Goal: Task Accomplishment & Management: Manage account settings

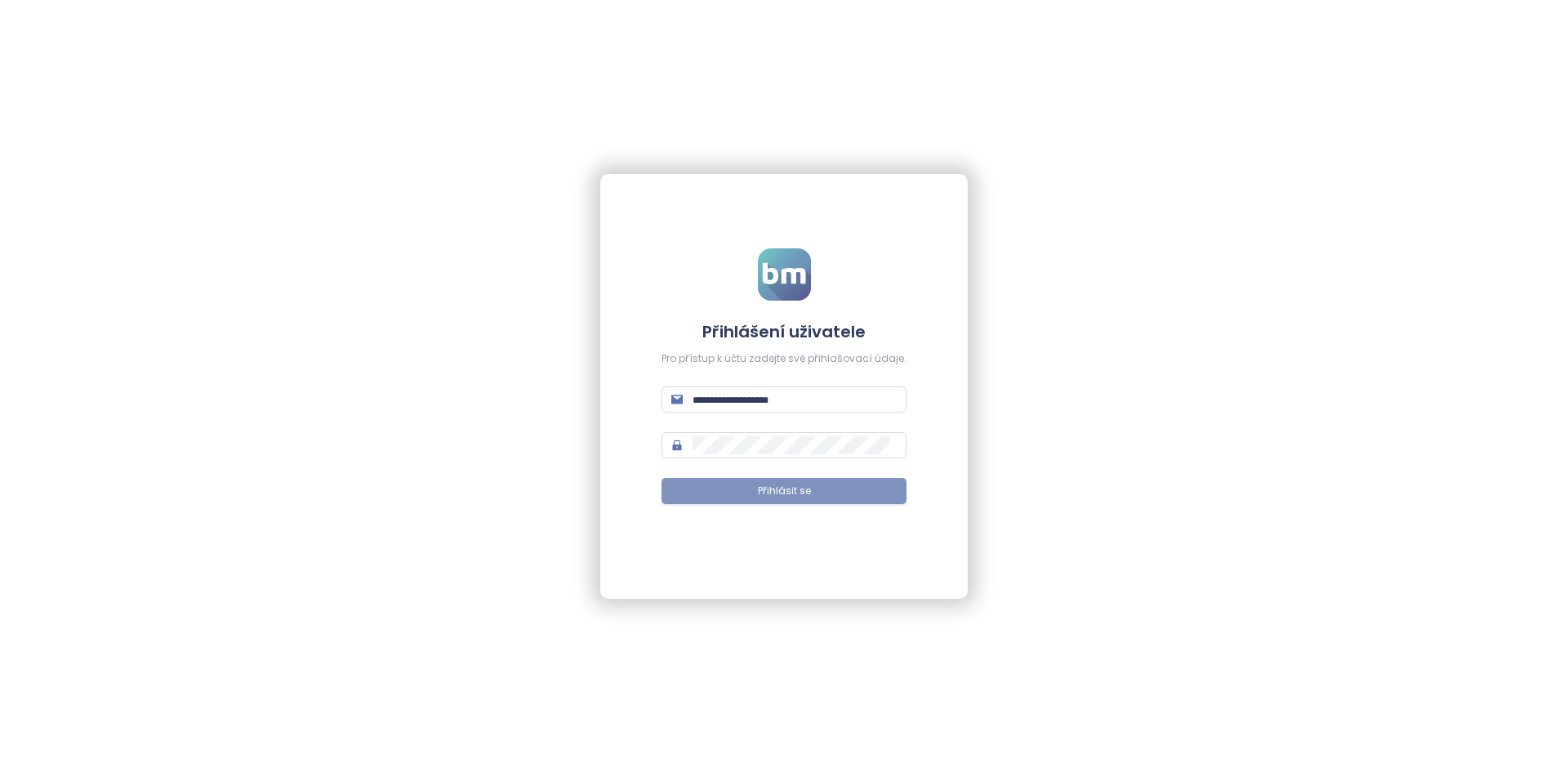
type input "**********"
click at [742, 496] on button "Přihlásit se" at bounding box center [784, 492] width 245 height 27
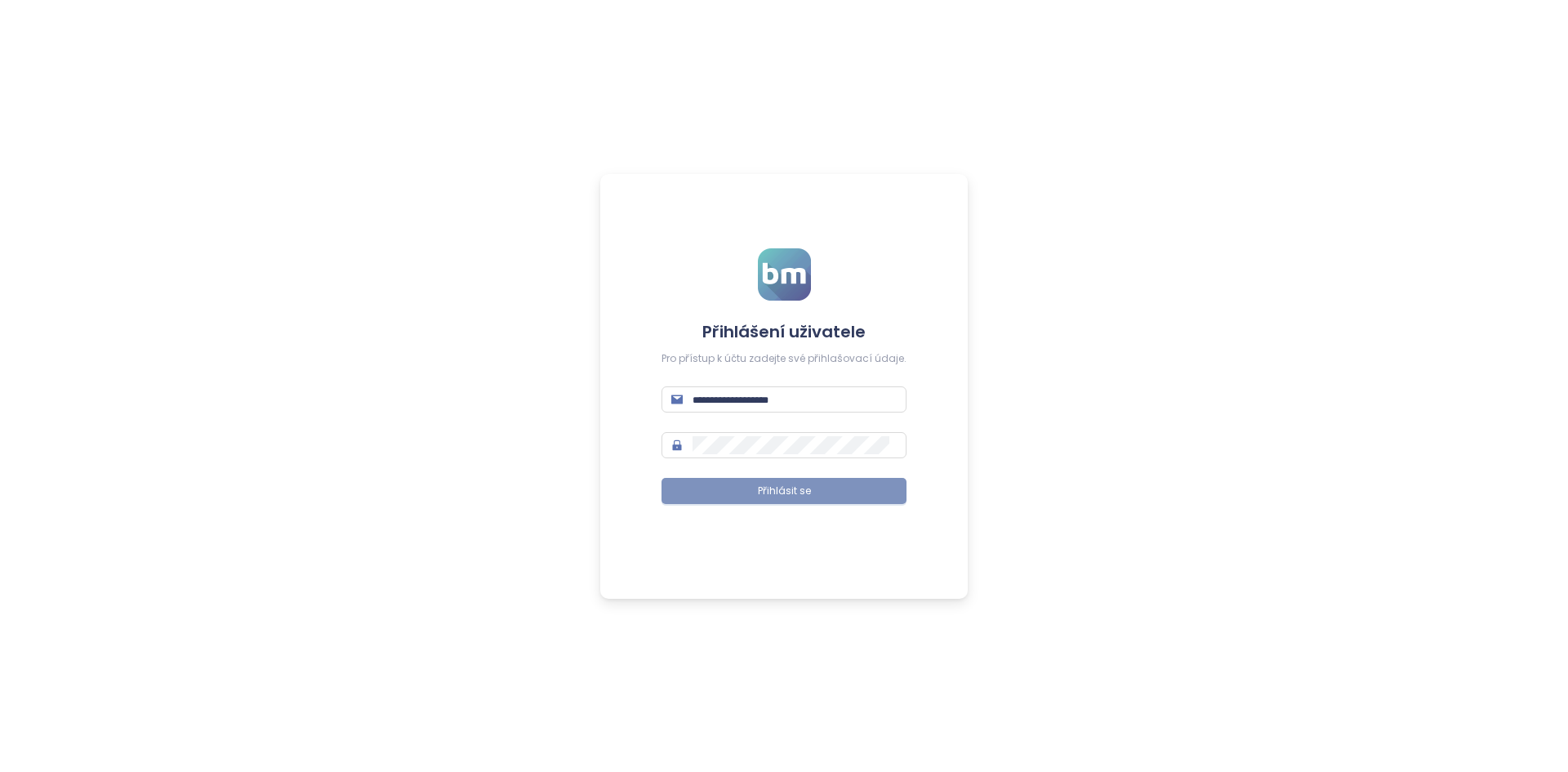
type input "**********"
click at [749, 492] on button "Přihlásit se" at bounding box center [784, 492] width 245 height 27
